Goal: Information Seeking & Learning: Find specific fact

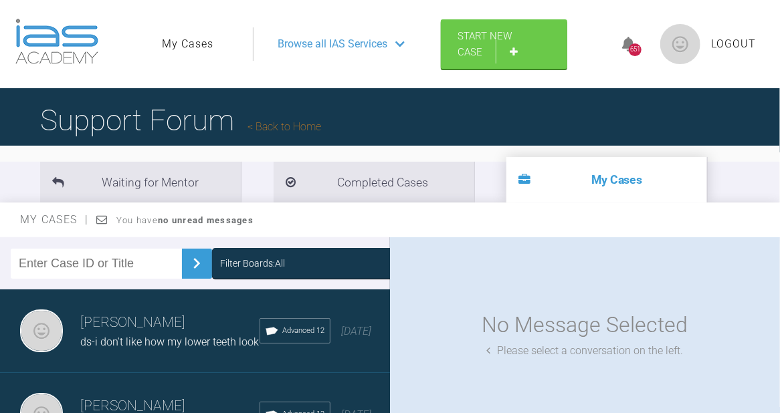
click at [76, 262] on input "text" at bounding box center [96, 264] width 171 height 30
type input "rc"
click at [191, 261] on img at bounding box center [196, 263] width 21 height 21
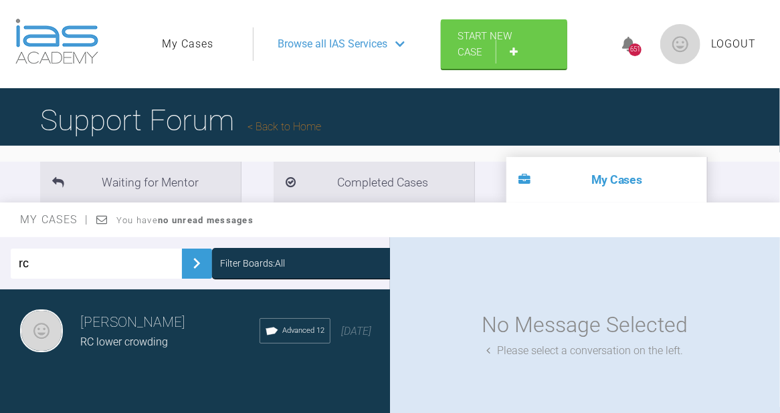
click at [124, 327] on h3 "[PERSON_NAME]" at bounding box center [169, 323] width 179 height 23
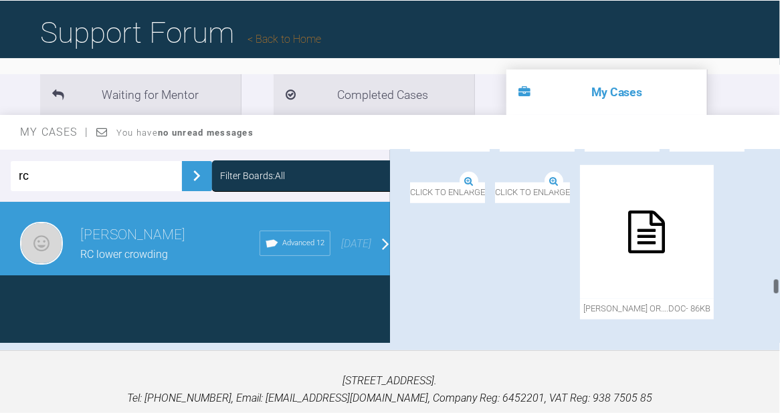
scroll to position [3211, 0]
